Goal: Information Seeking & Learning: Learn about a topic

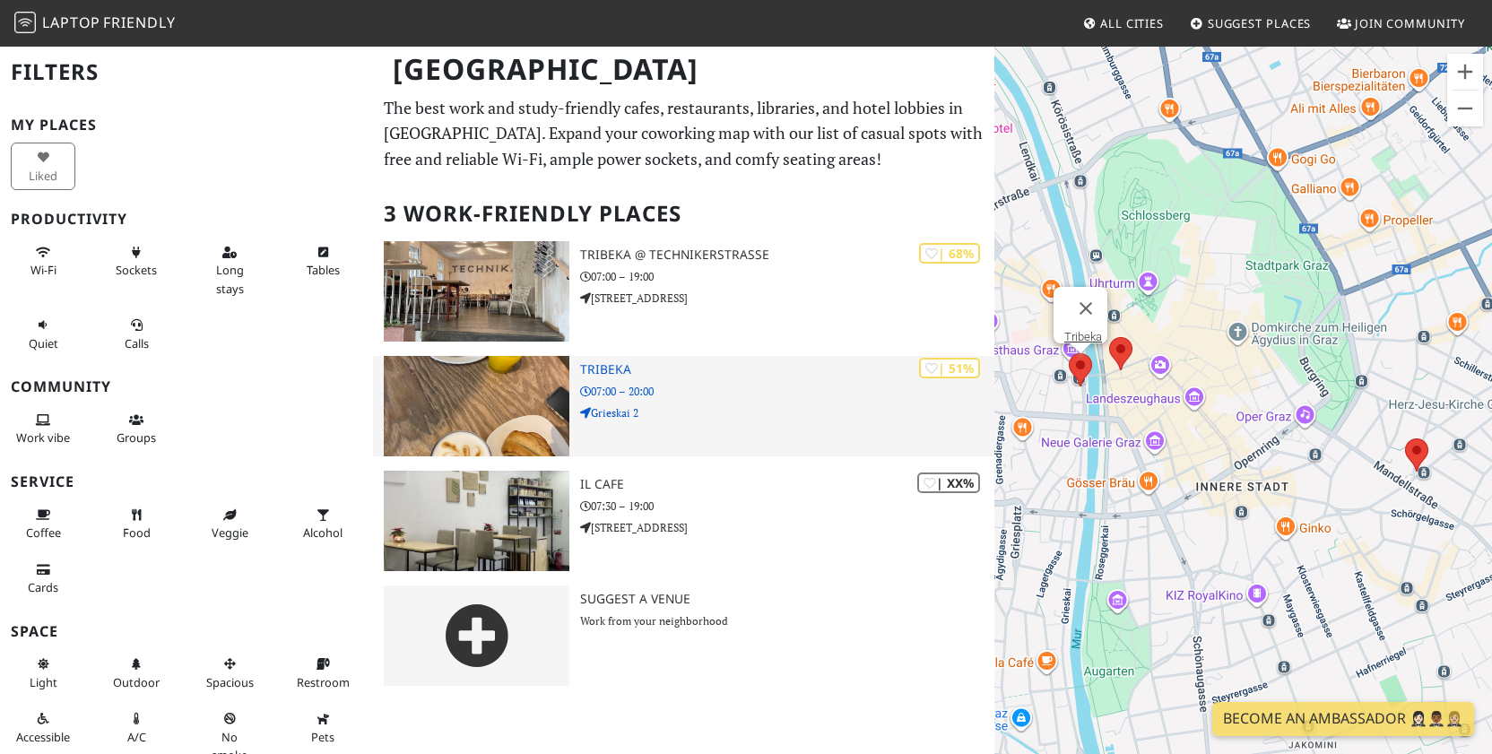
click at [718, 409] on p "Grieskai 2" at bounding box center [787, 412] width 414 height 17
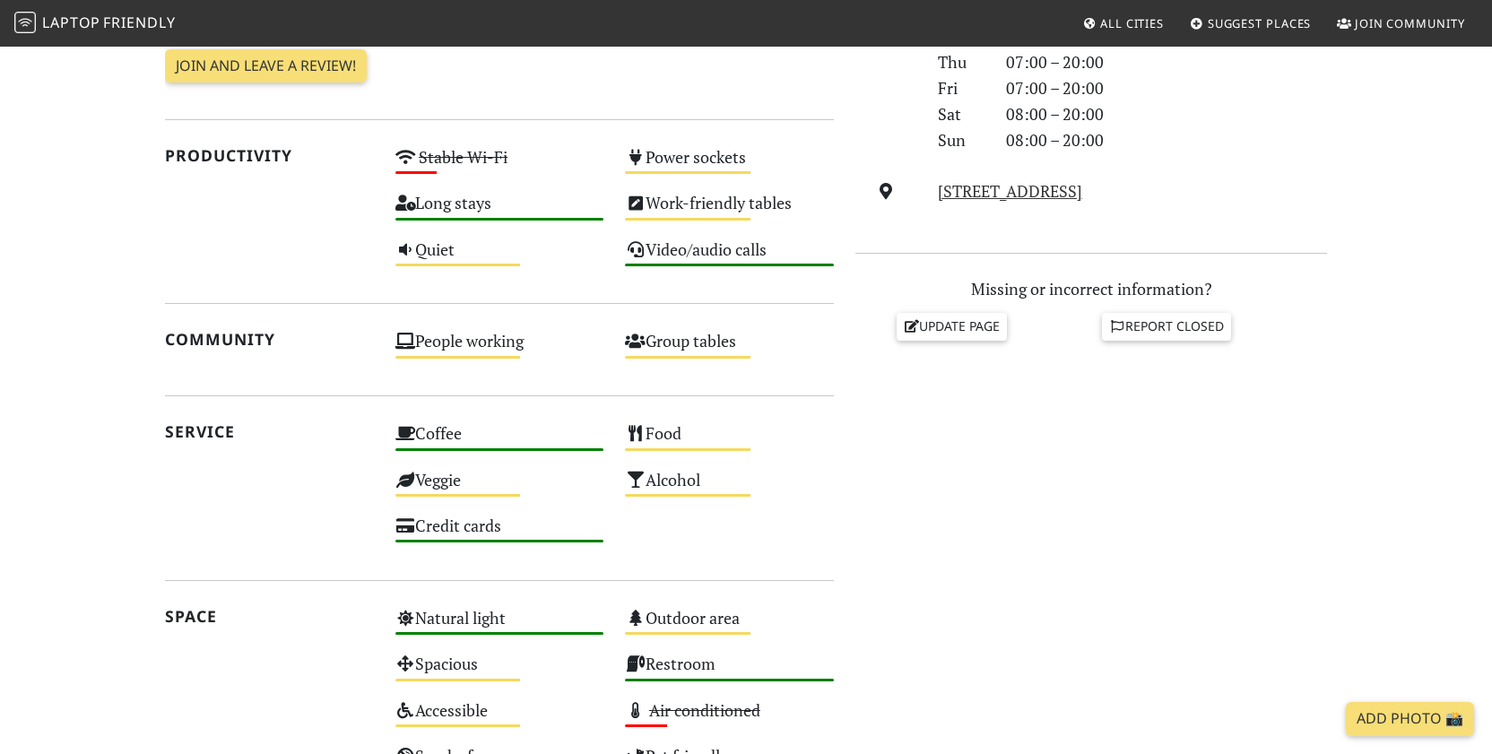
scroll to position [598, 0]
click at [487, 264] on div "Medium" at bounding box center [457, 265] width 125 height 3
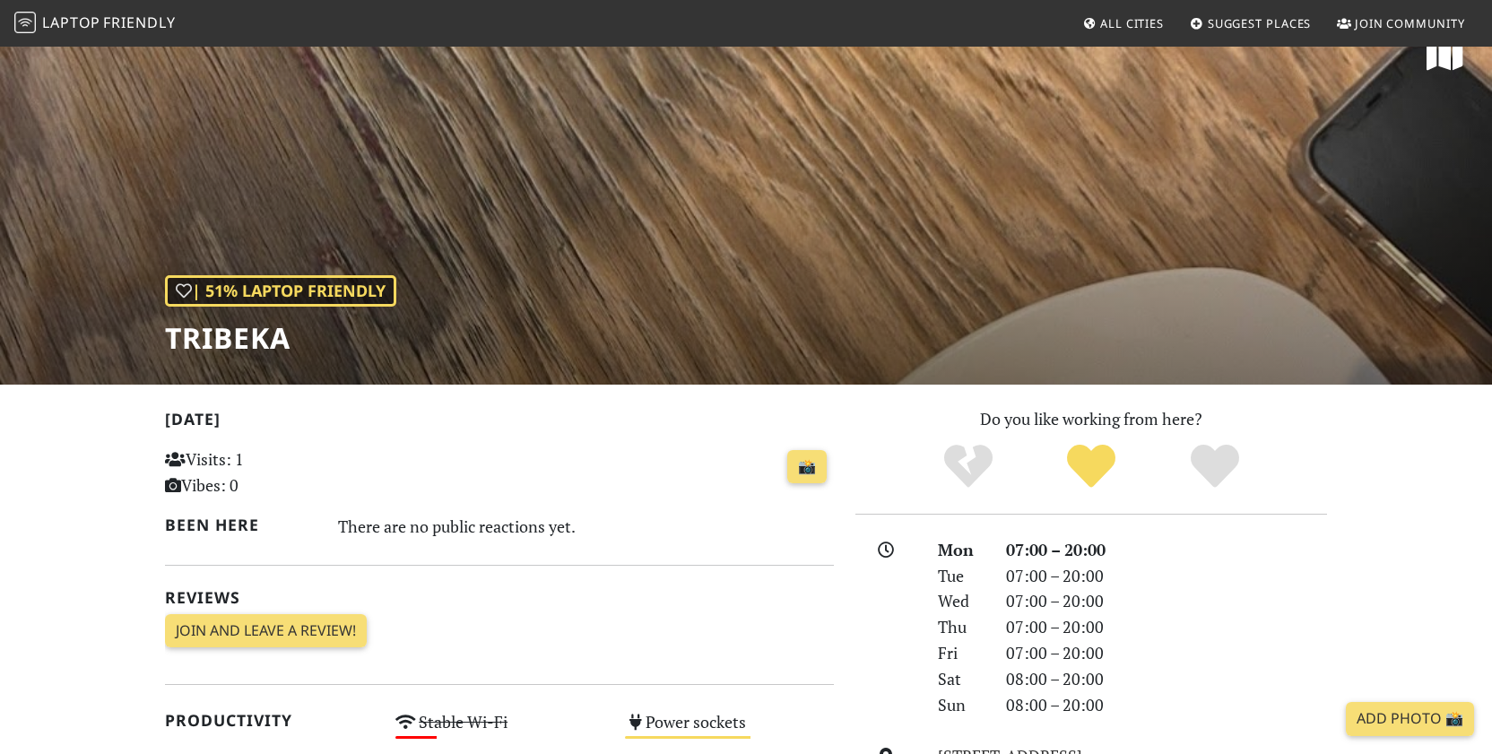
scroll to position [35, 0]
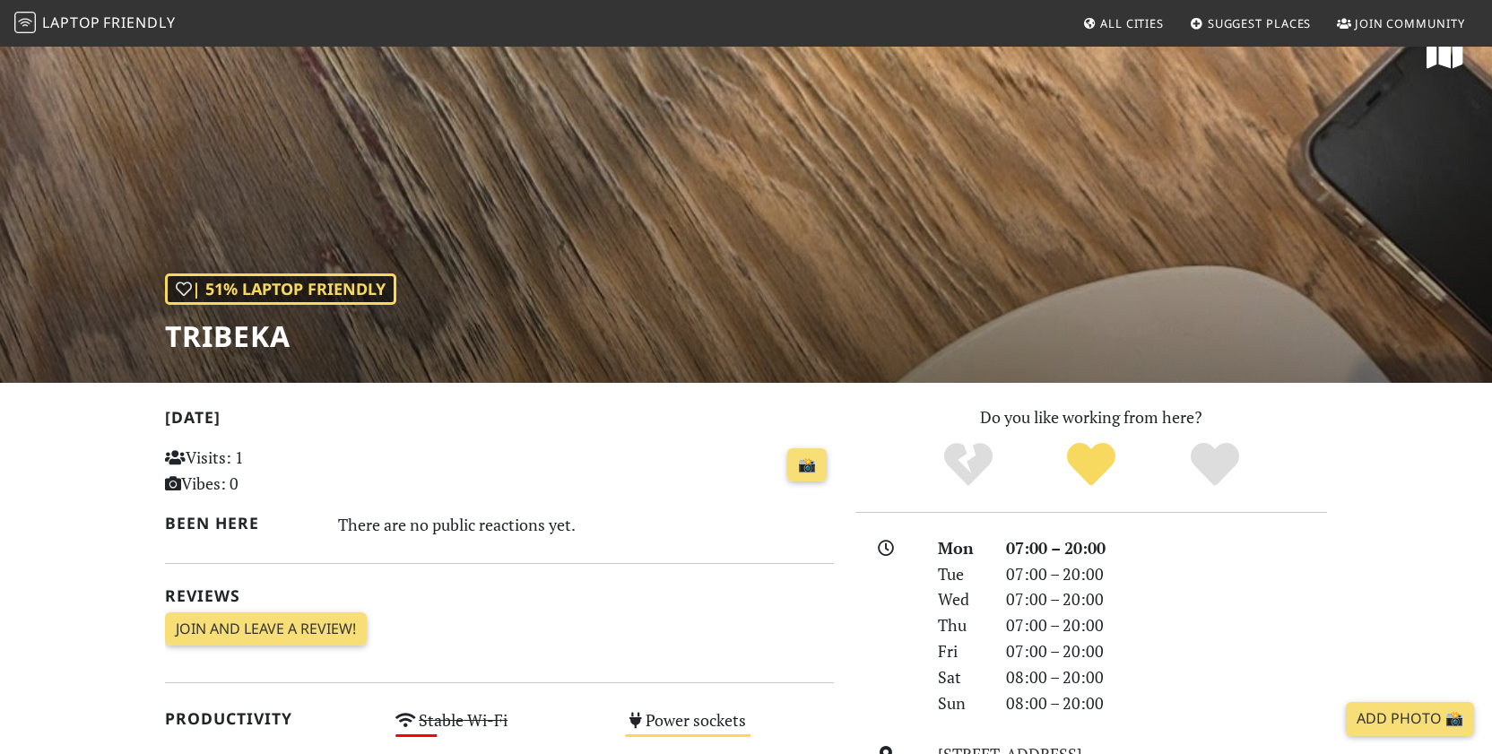
click at [251, 338] on h1 "Tribeka" at bounding box center [280, 336] width 231 height 34
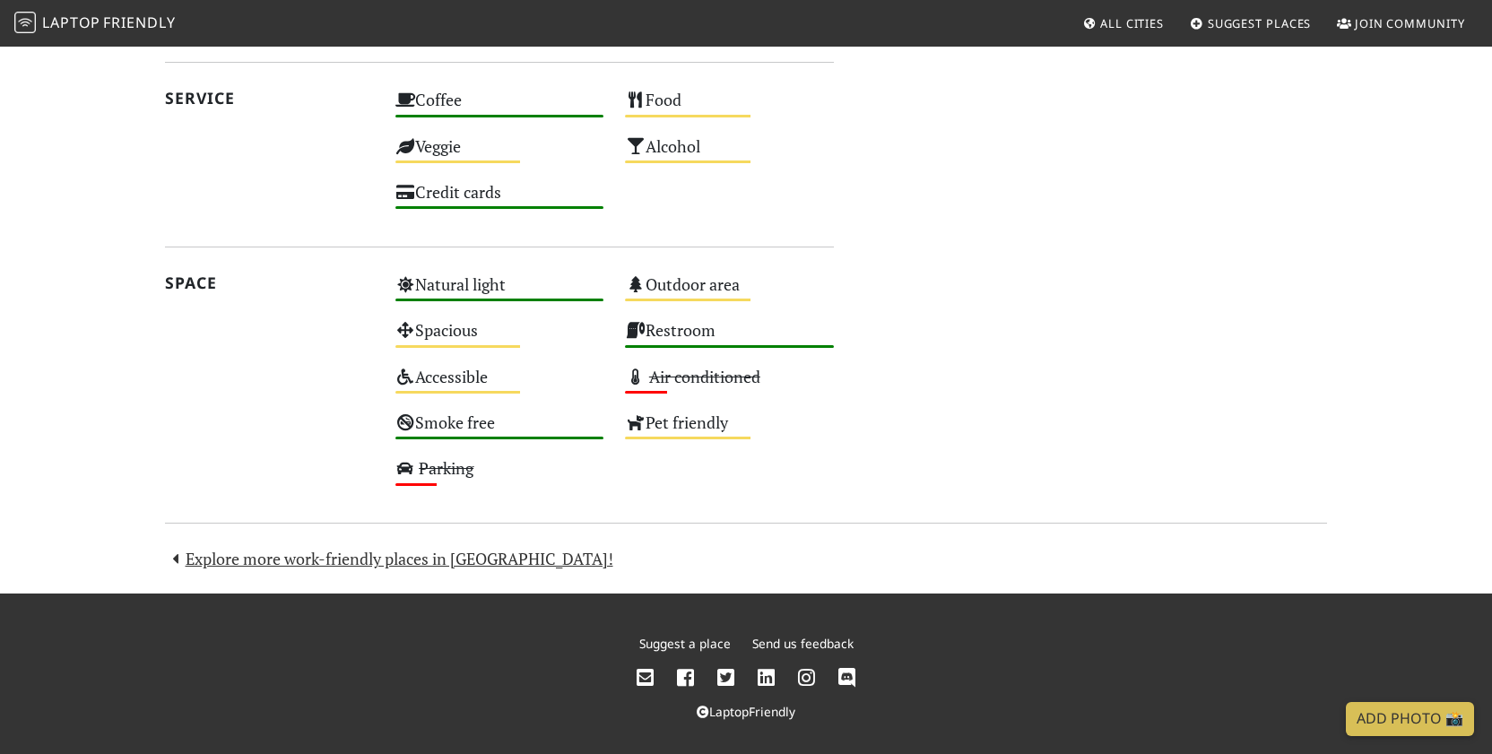
scroll to position [930, 0]
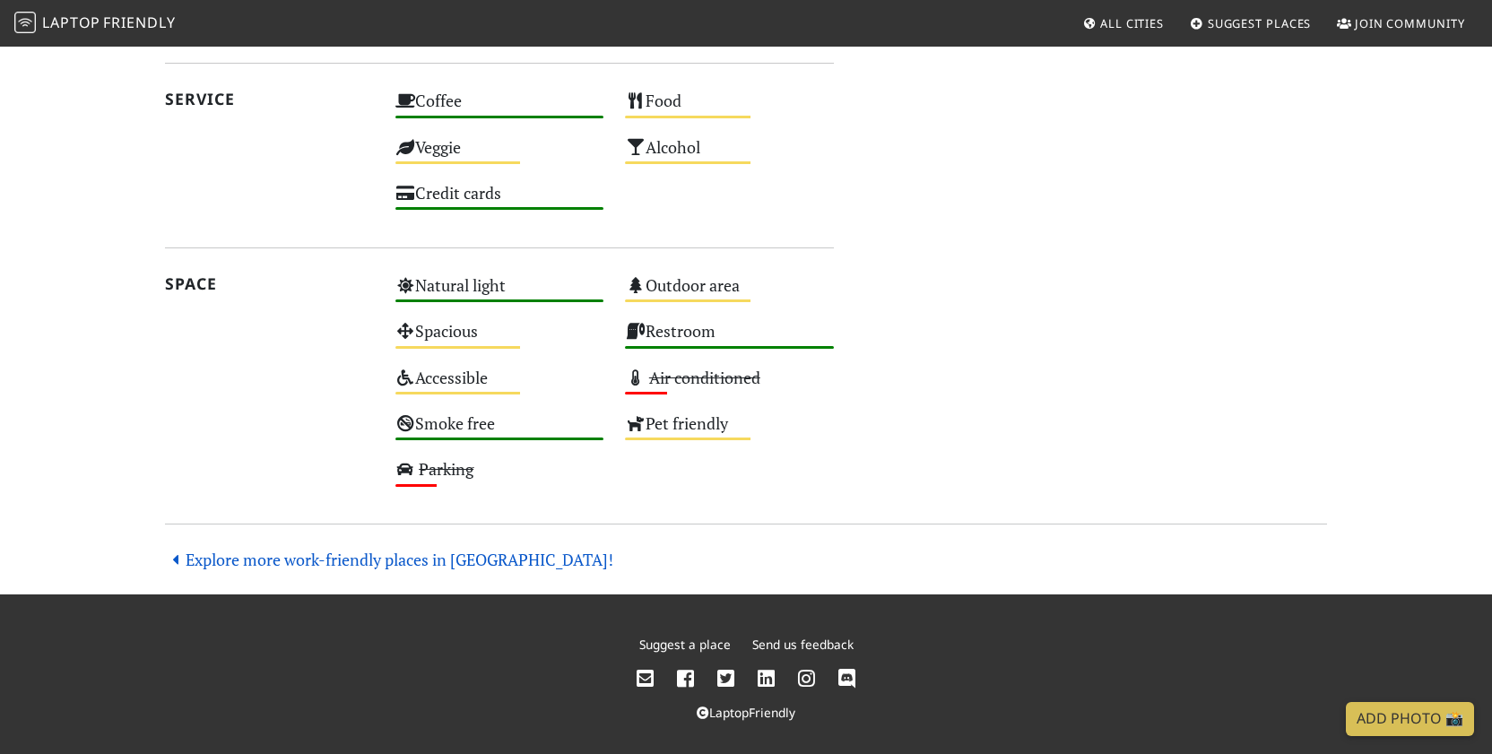
click at [285, 556] on link "Explore more work-friendly places in Graz!" at bounding box center [389, 560] width 448 height 22
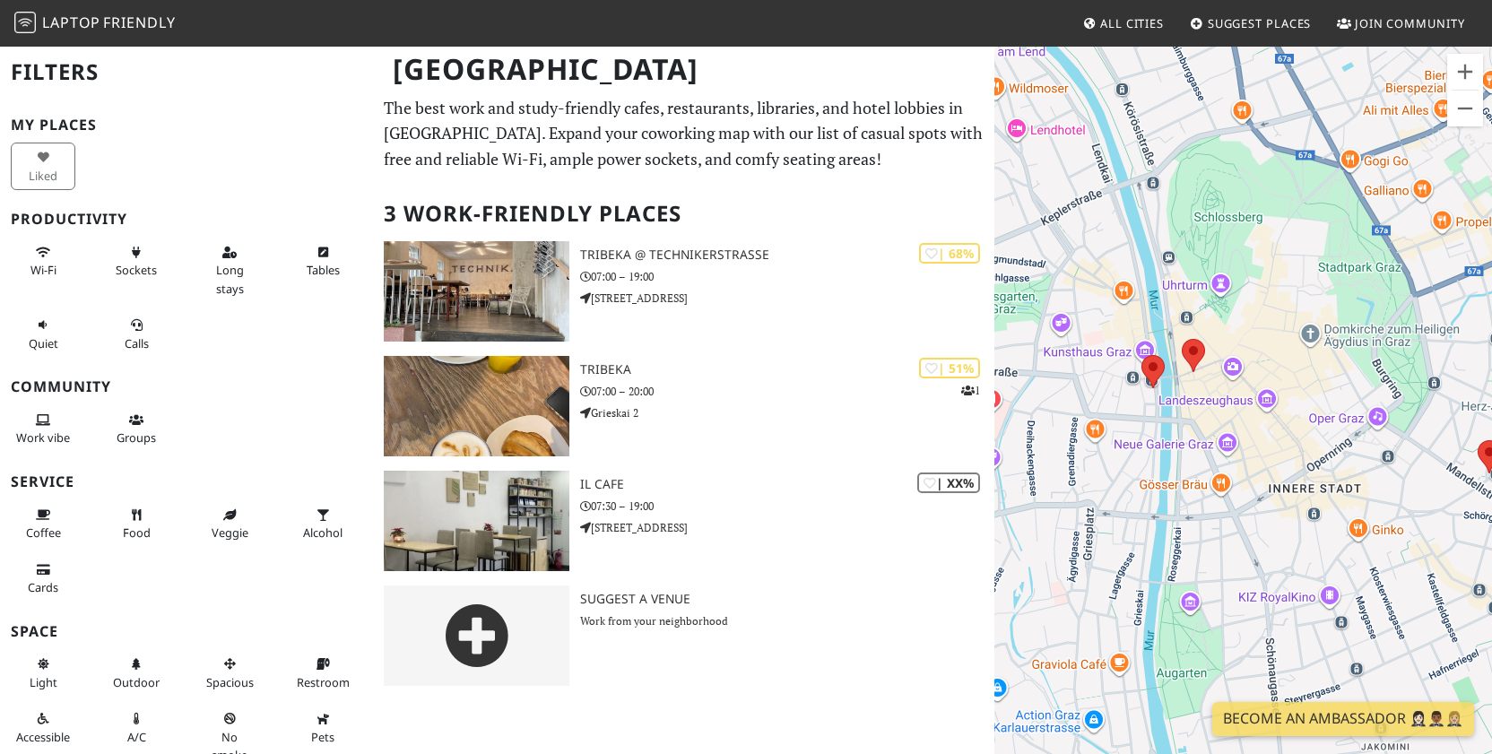
drag, startPoint x: 1134, startPoint y: 351, endPoint x: 1267, endPoint y: 353, distance: 133.6
click at [1267, 353] on div at bounding box center [1242, 422] width 497 height 754
